Goal: Task Accomplishment & Management: Manage account settings

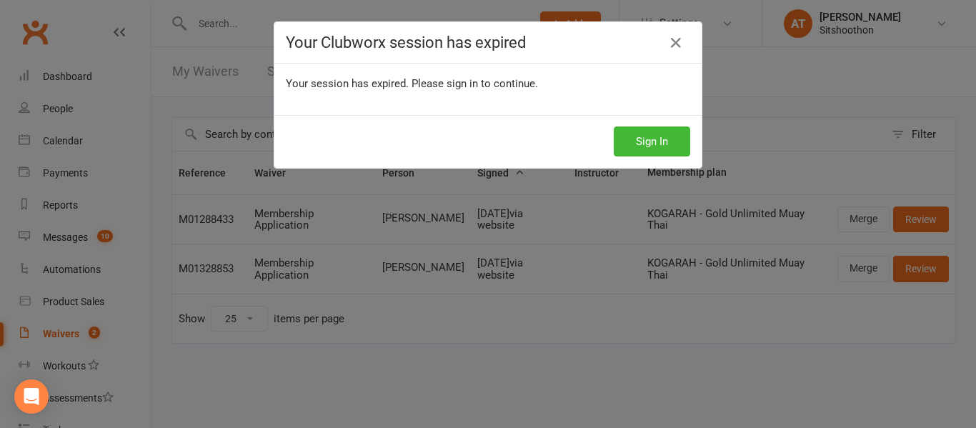
select select "25"
click at [655, 139] on button "Sign In" at bounding box center [652, 141] width 76 height 30
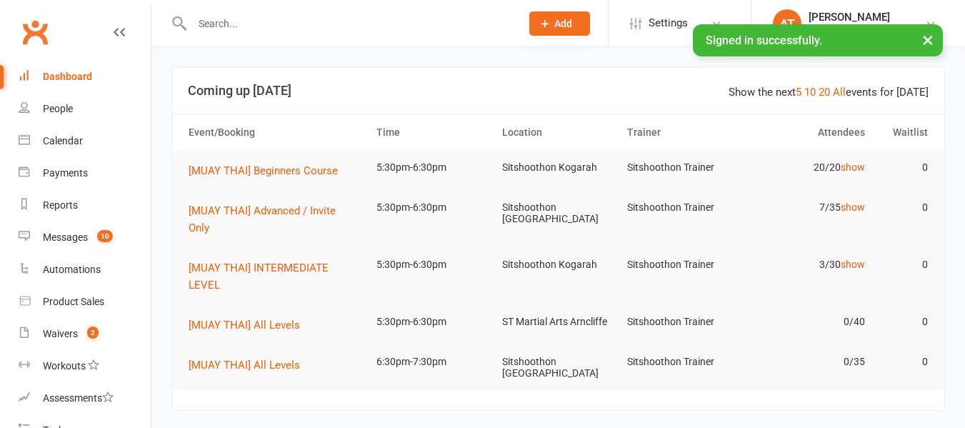
click at [339, 27] on input "text" at bounding box center [349, 24] width 323 height 20
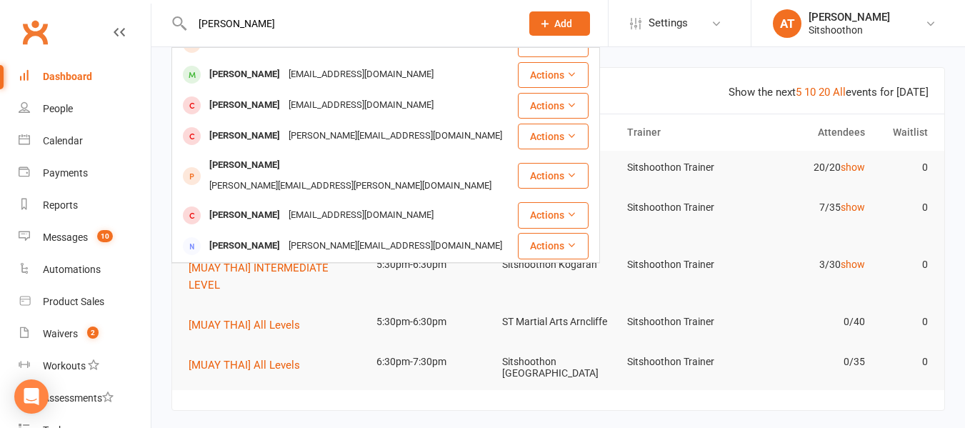
scroll to position [174, 0]
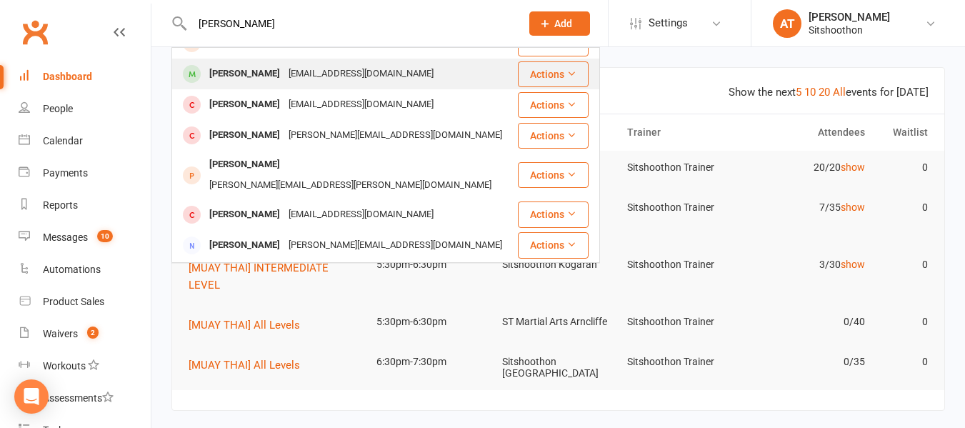
type input "[PERSON_NAME]"
click at [257, 74] on div "[PERSON_NAME]" at bounding box center [244, 74] width 79 height 21
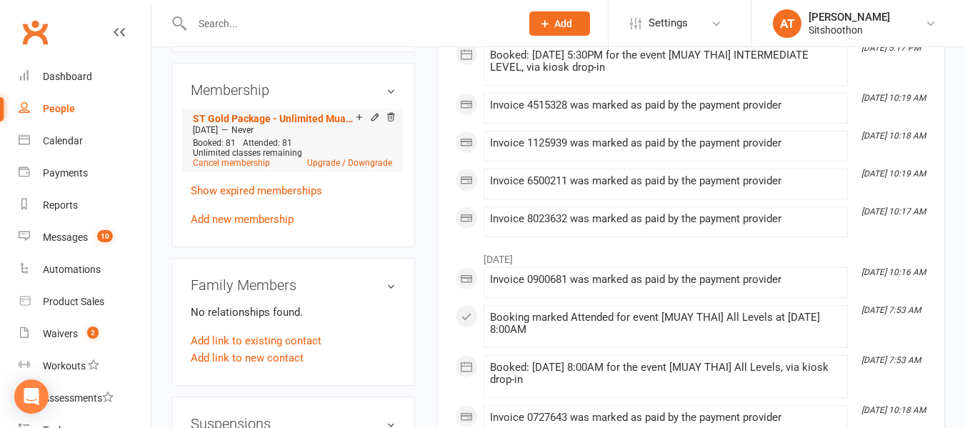
scroll to position [554, 0]
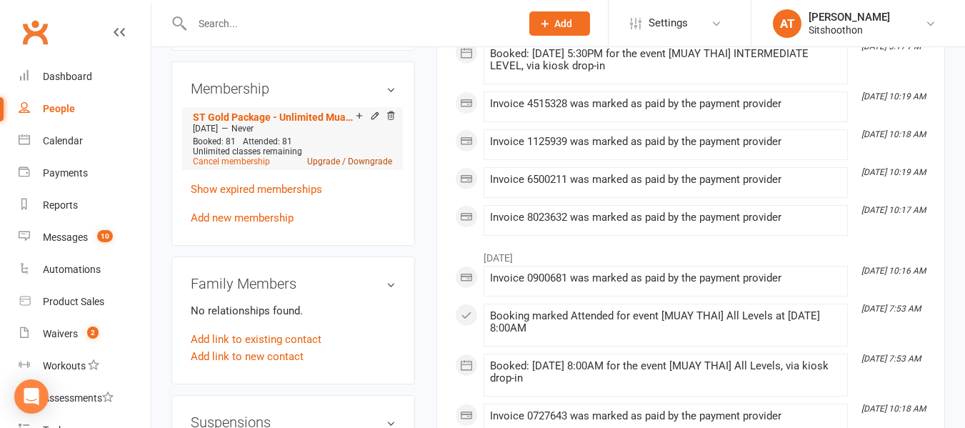
click at [372, 166] on link "Upgrade / Downgrade" at bounding box center [349, 161] width 85 height 10
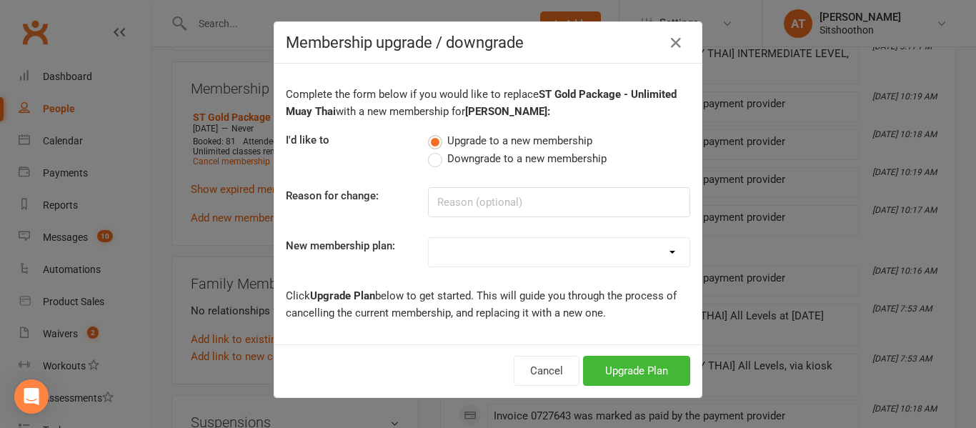
click at [429, 161] on label "Downgrade to a new membership" at bounding box center [517, 158] width 179 height 17
click at [429, 150] on input "Downgrade to a new membership" at bounding box center [432, 150] width 9 height 0
click at [446, 192] on input at bounding box center [559, 202] width 262 height 30
type input "working tooo hard"
click at [662, 360] on button "Downgrade Plan" at bounding box center [629, 371] width 121 height 30
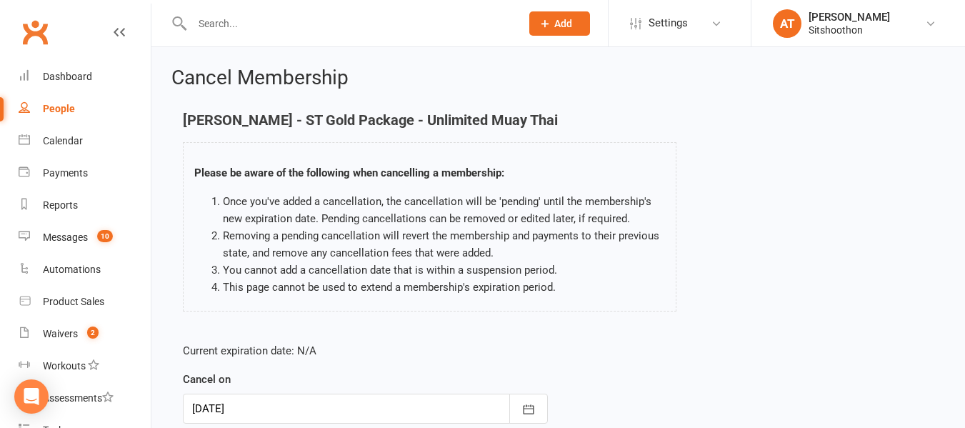
scroll to position [189, 0]
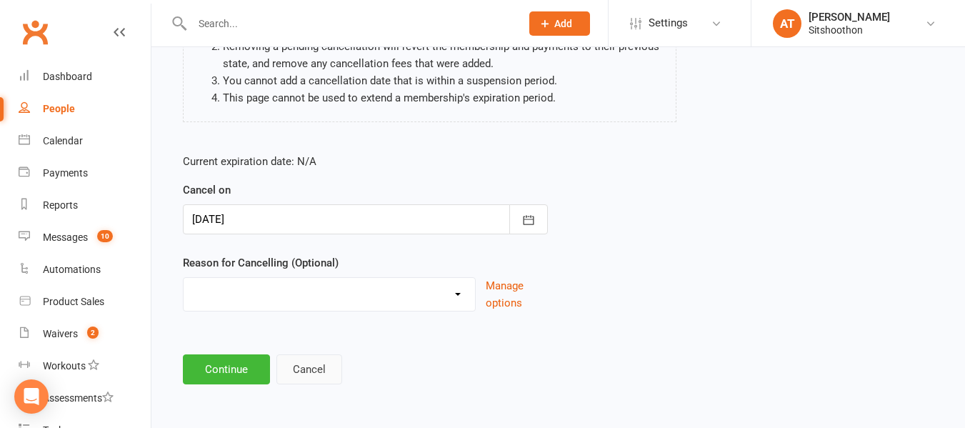
click at [317, 369] on button "Cancel" at bounding box center [310, 369] width 66 height 30
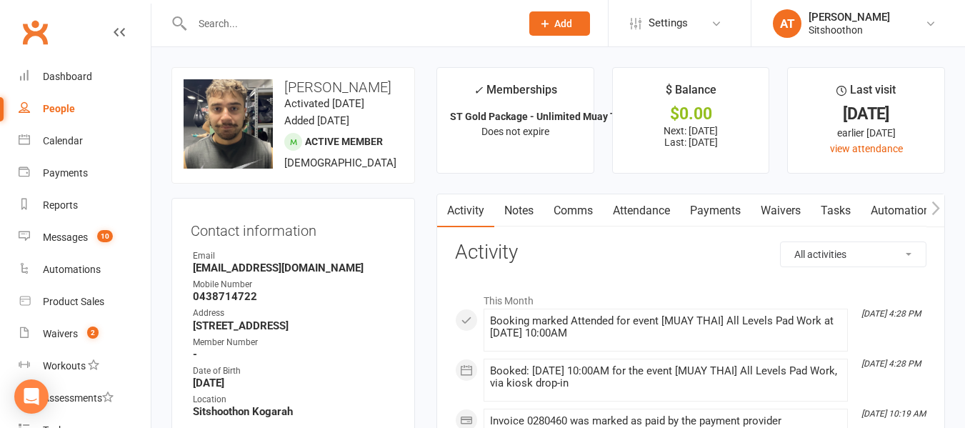
click at [723, 198] on link "Payments" at bounding box center [715, 210] width 71 height 33
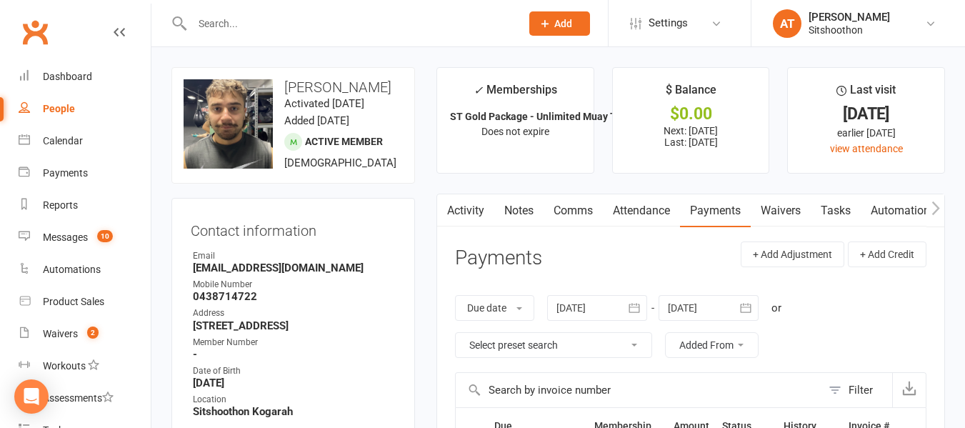
click at [716, 209] on link "Payments" at bounding box center [715, 210] width 71 height 33
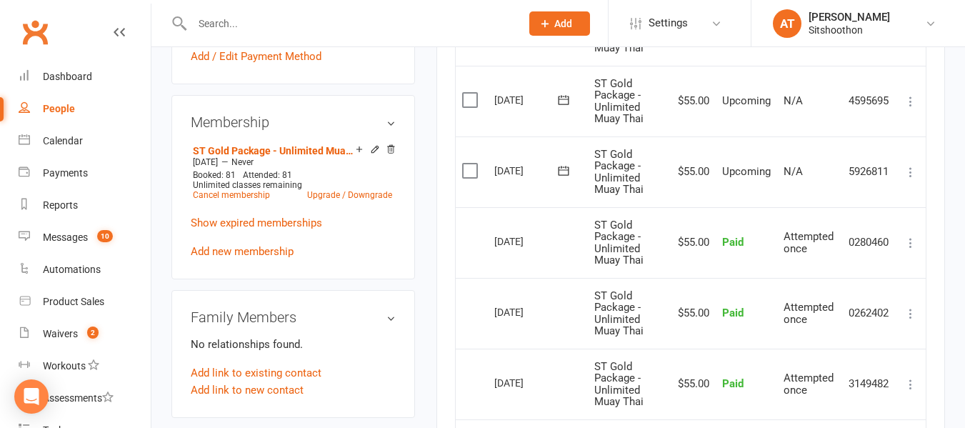
scroll to position [522, 0]
click at [372, 199] on link "Upgrade / Downgrade" at bounding box center [349, 194] width 85 height 10
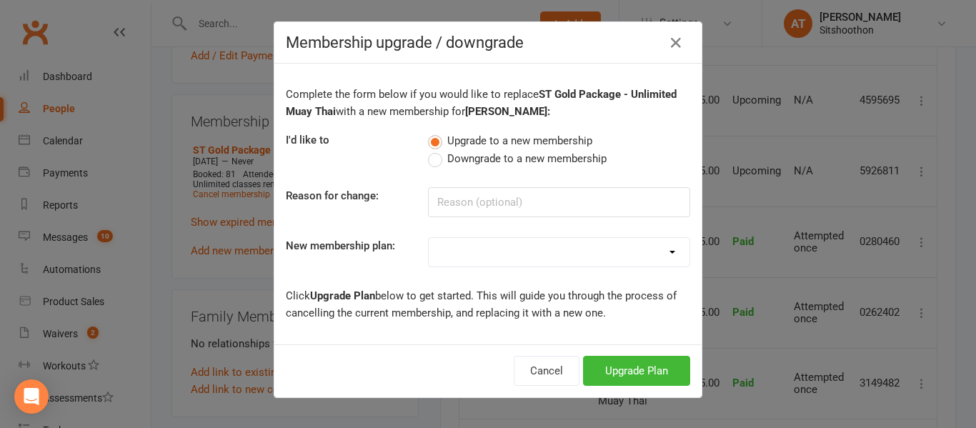
click at [428, 163] on label "Downgrade to a new membership" at bounding box center [517, 158] width 179 height 17
click at [428, 150] on input "Downgrade to a new membership" at bounding box center [432, 150] width 9 height 0
click at [612, 368] on button "Downgrade Plan" at bounding box center [629, 371] width 121 height 30
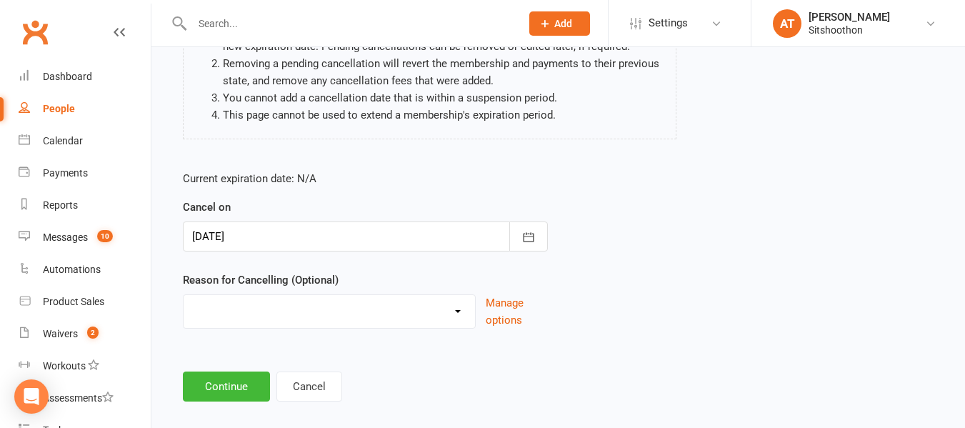
scroll to position [173, 0]
click at [441, 307] on select "Downgrade Financial Reasons Holiday Injury Upgrade Other reason" at bounding box center [330, 308] width 292 height 29
select select "5"
click at [184, 294] on select "Downgrade Financial Reasons Holiday Injury Upgrade Other reason" at bounding box center [330, 308] width 292 height 29
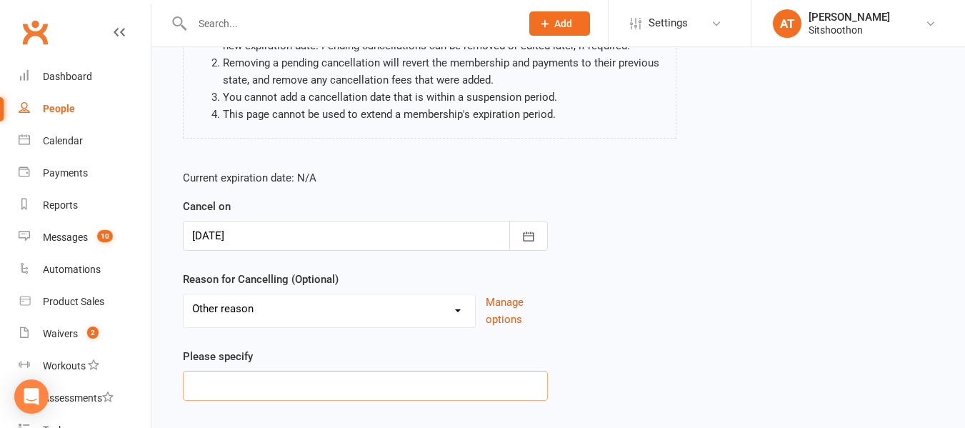
click at [238, 389] on input at bounding box center [365, 386] width 365 height 30
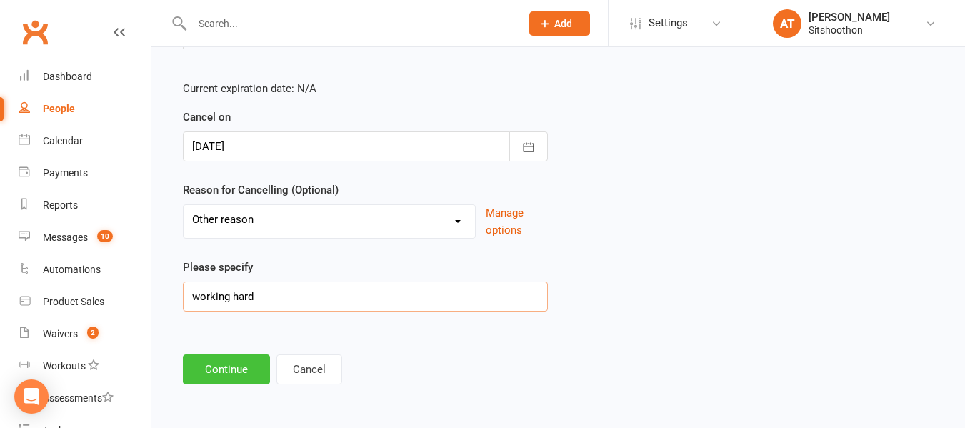
type input "working hard"
click at [230, 367] on button "Continue" at bounding box center [226, 369] width 87 height 30
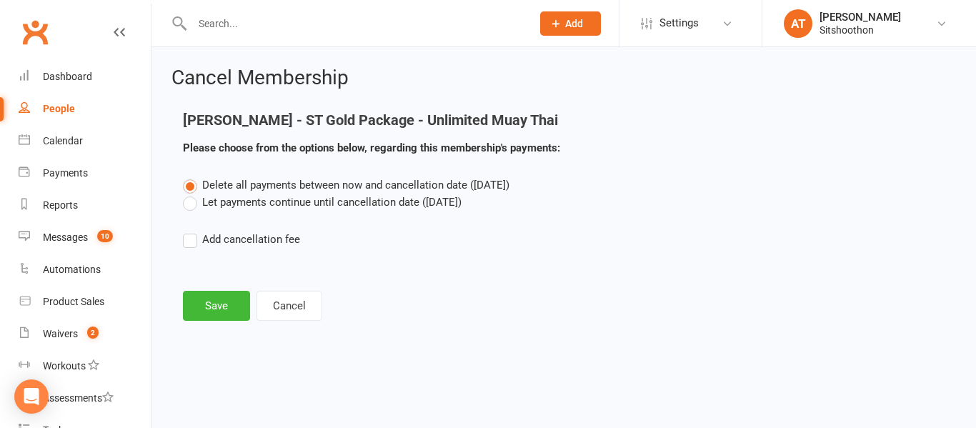
click at [192, 204] on label "Let payments continue until cancellation date ([DATE])" at bounding box center [322, 202] width 279 height 17
click at [192, 194] on input "Let payments continue until cancellation date ([DATE])" at bounding box center [187, 194] width 9 height 0
click at [217, 297] on button "Save" at bounding box center [216, 306] width 67 height 30
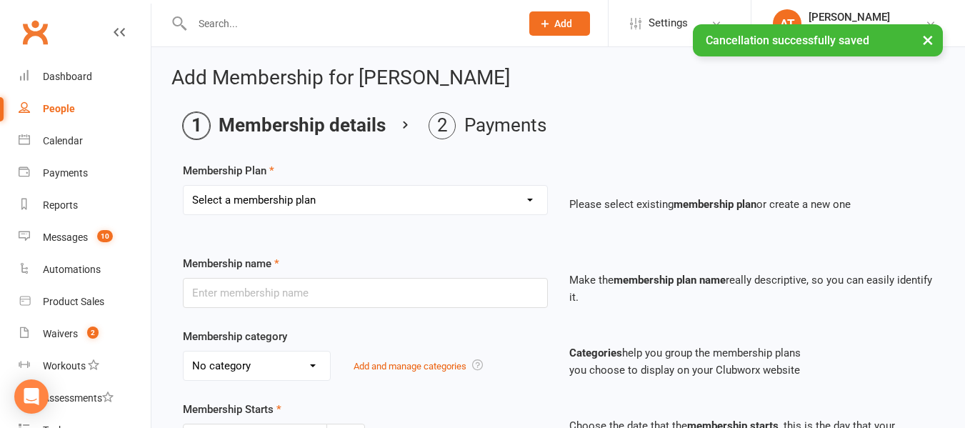
click at [467, 201] on select "Select a membership plan Create new Membership Plan Gold Pack - Unlimited Muay …" at bounding box center [366, 200] width 364 height 29
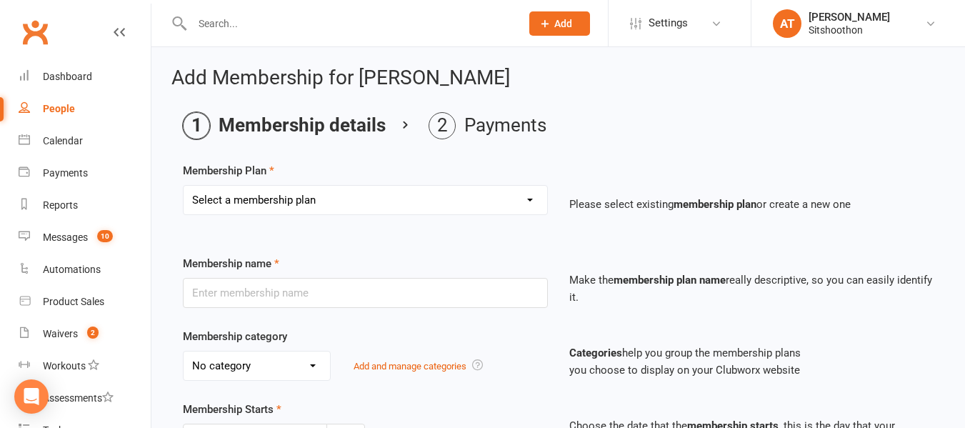
select select "21"
click at [184, 186] on select "Select a membership plan Create new Membership Plan Gold Pack - Unlimited Muay …" at bounding box center [366, 200] width 364 height 29
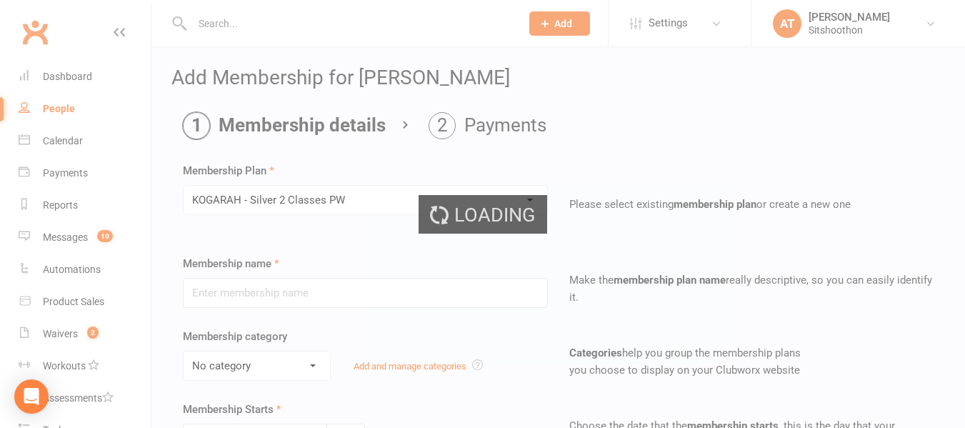
type input "KOGARAH - Silver 2 Classes PW"
select select "3"
type input "0"
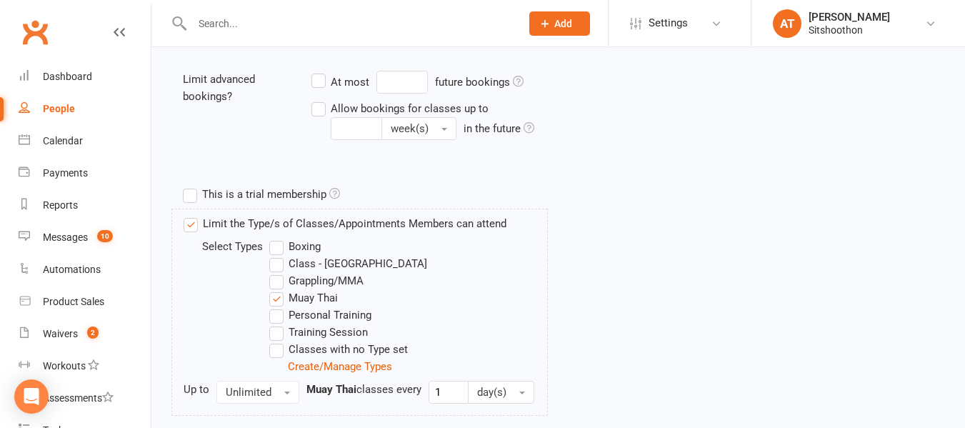
scroll to position [670, 0]
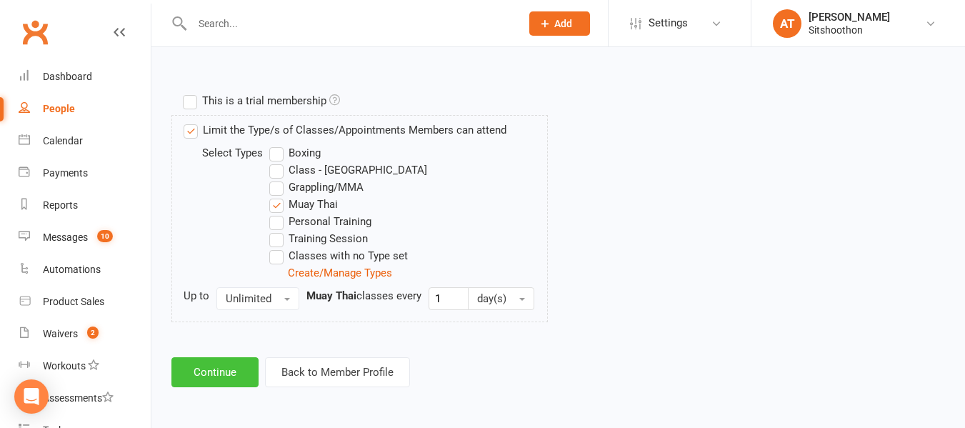
click at [218, 375] on button "Continue" at bounding box center [214, 372] width 87 height 30
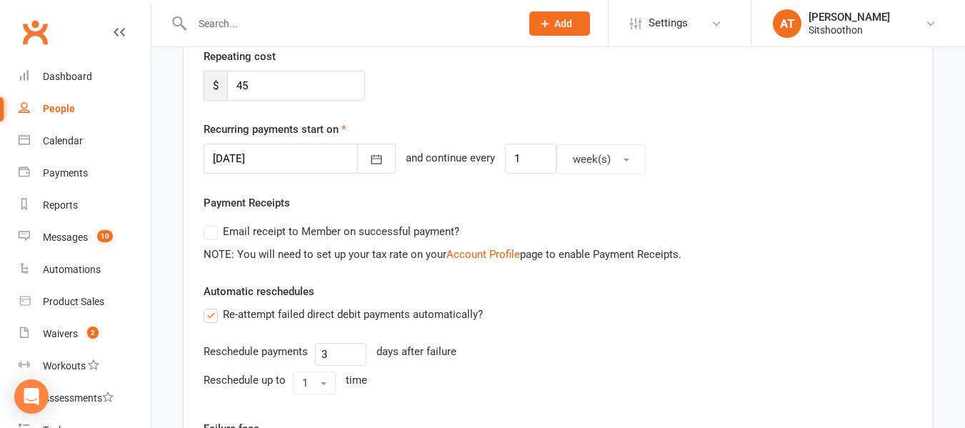
scroll to position [299, 0]
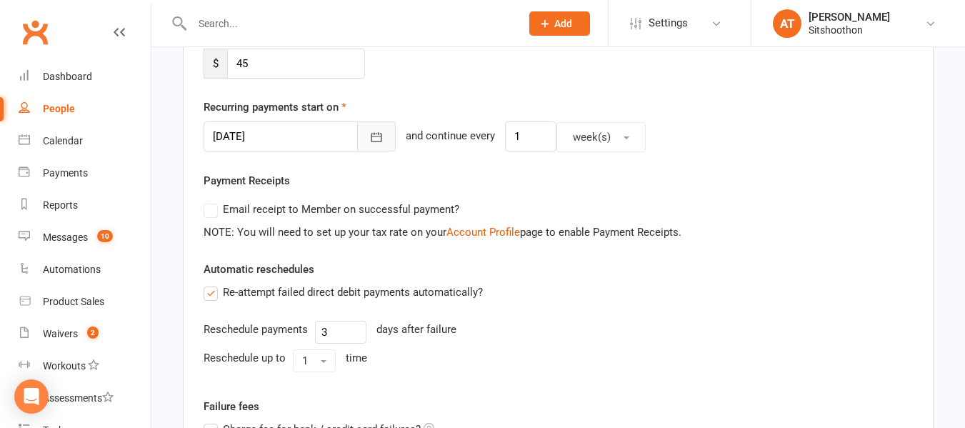
click at [365, 134] on button "button" at bounding box center [376, 136] width 39 height 30
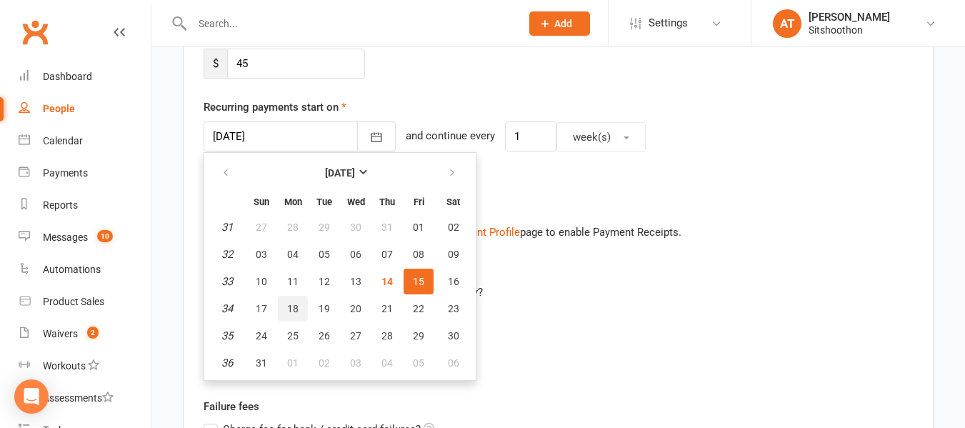
click at [293, 306] on span "18" at bounding box center [292, 308] width 11 height 11
type input "[DATE]"
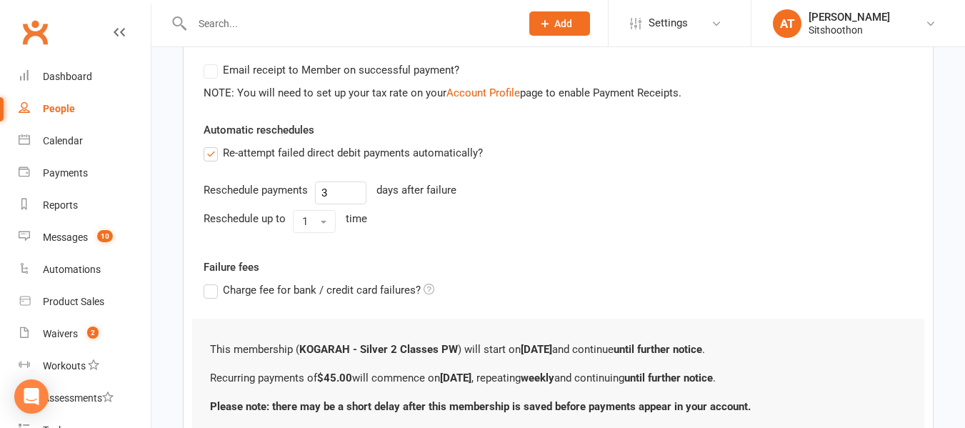
scroll to position [554, 0]
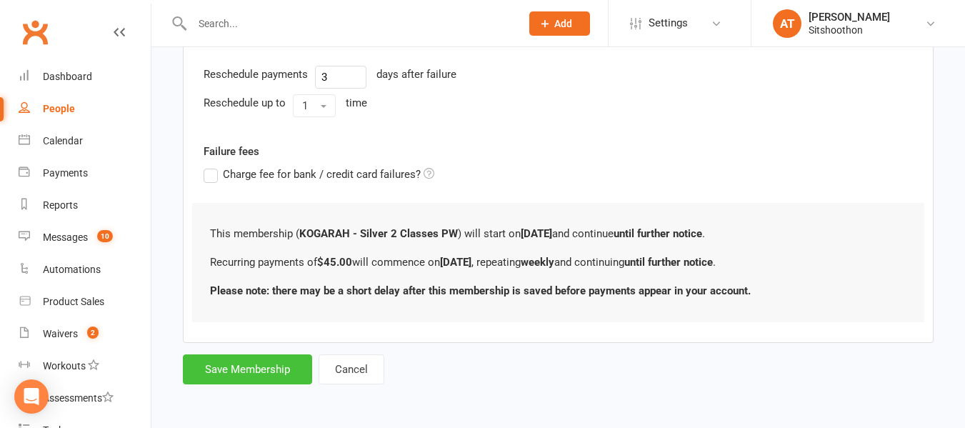
click at [266, 361] on button "Save Membership" at bounding box center [247, 369] width 129 height 30
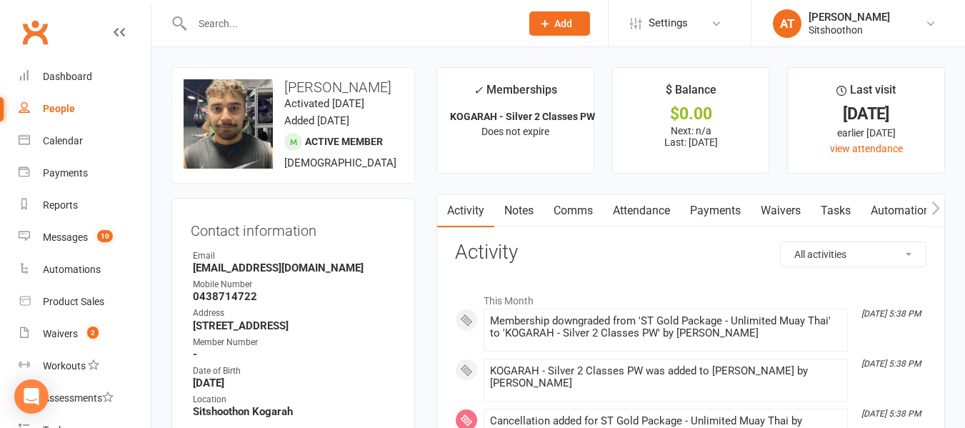
click at [226, 29] on input "text" at bounding box center [349, 24] width 323 height 20
type input "g"
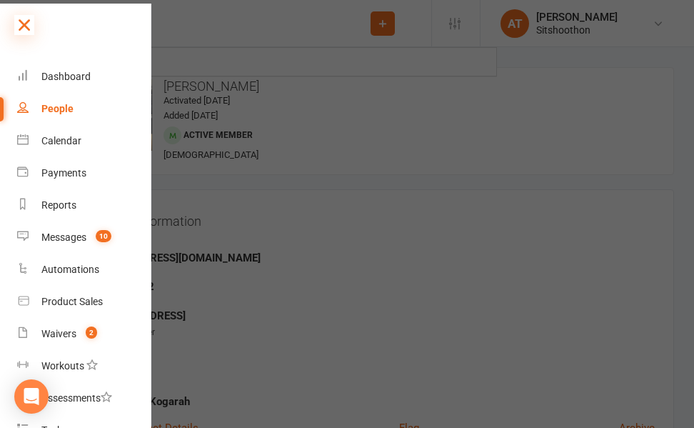
click at [31, 20] on icon at bounding box center [24, 25] width 20 height 20
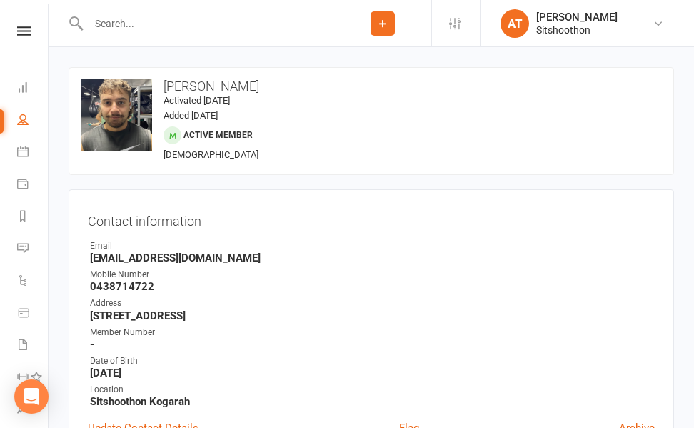
click at [125, 14] on input "text" at bounding box center [209, 24] width 250 height 20
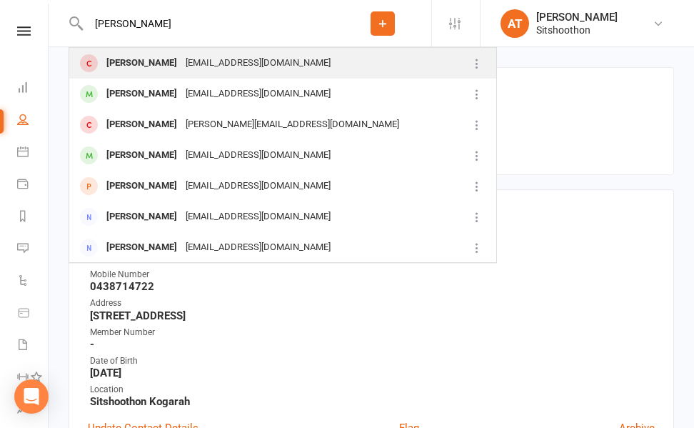
type input "[PERSON_NAME]"
click at [165, 66] on div "[PERSON_NAME]" at bounding box center [141, 63] width 79 height 21
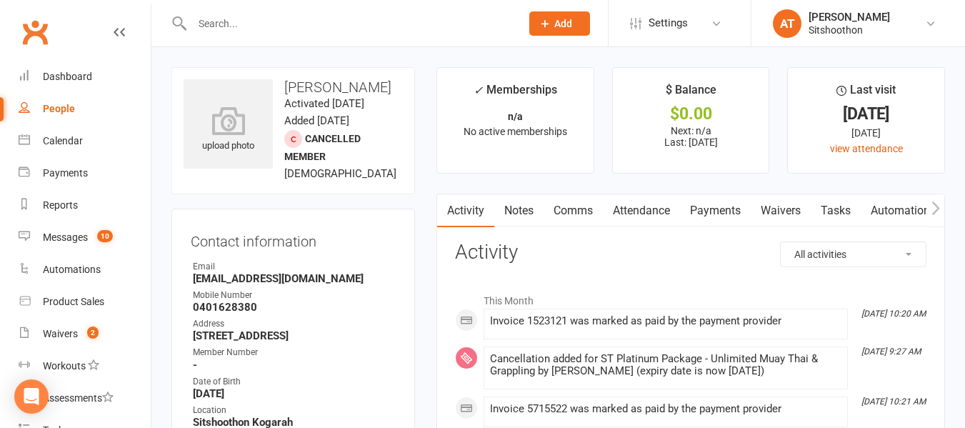
click at [694, 219] on link "Payments" at bounding box center [715, 210] width 71 height 33
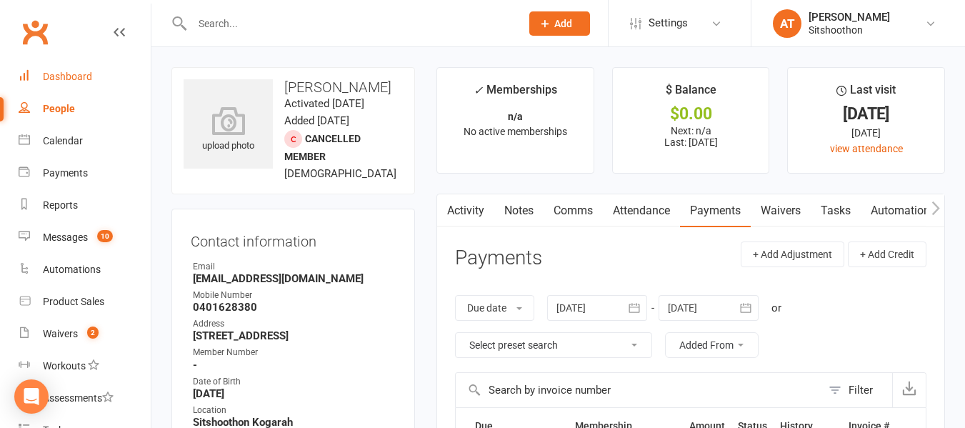
click at [55, 79] on div "Dashboard" at bounding box center [67, 76] width 49 height 11
